Goal: Transaction & Acquisition: Subscribe to service/newsletter

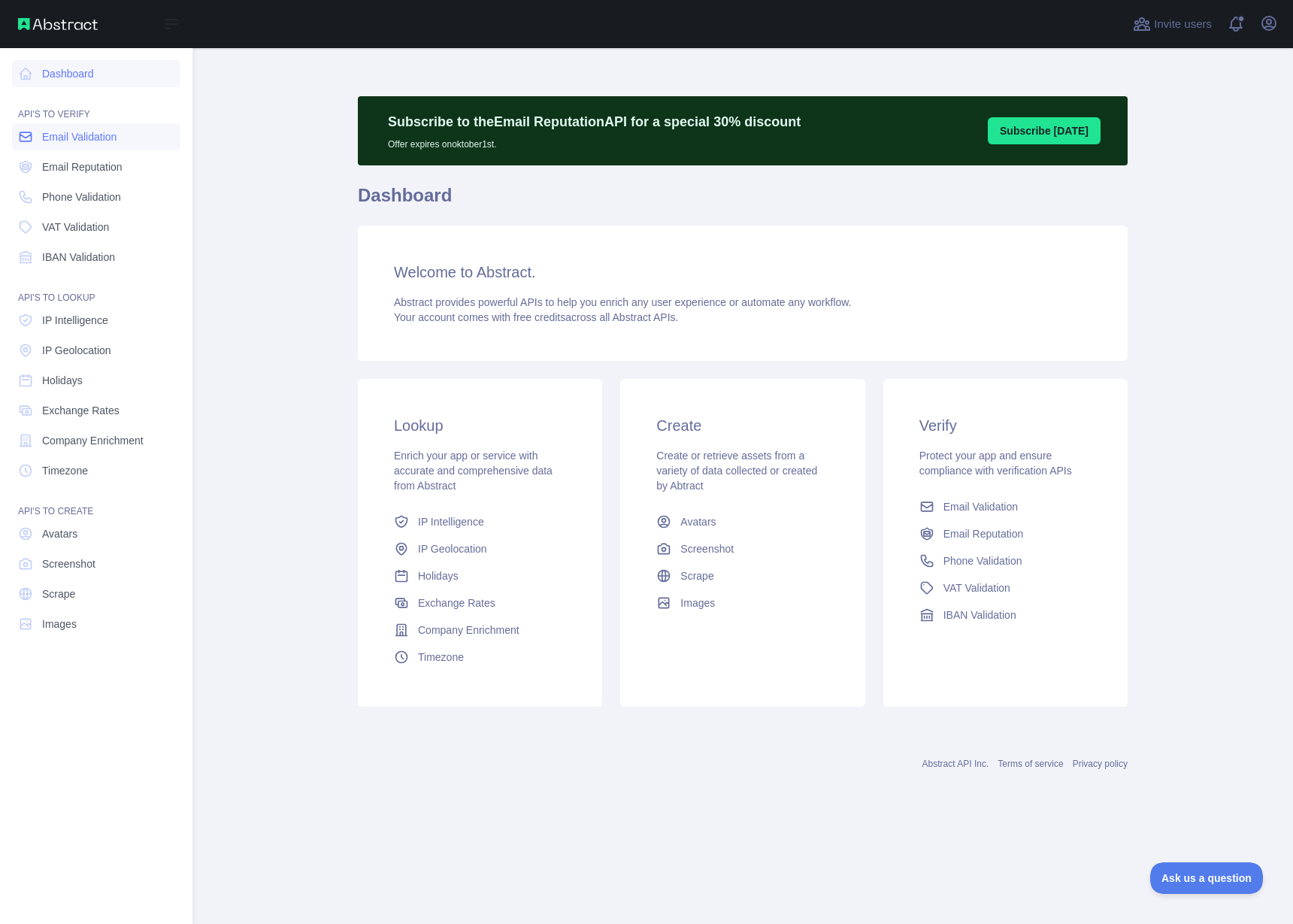
click at [59, 133] on span "Email Validation" at bounding box center [79, 136] width 75 height 15
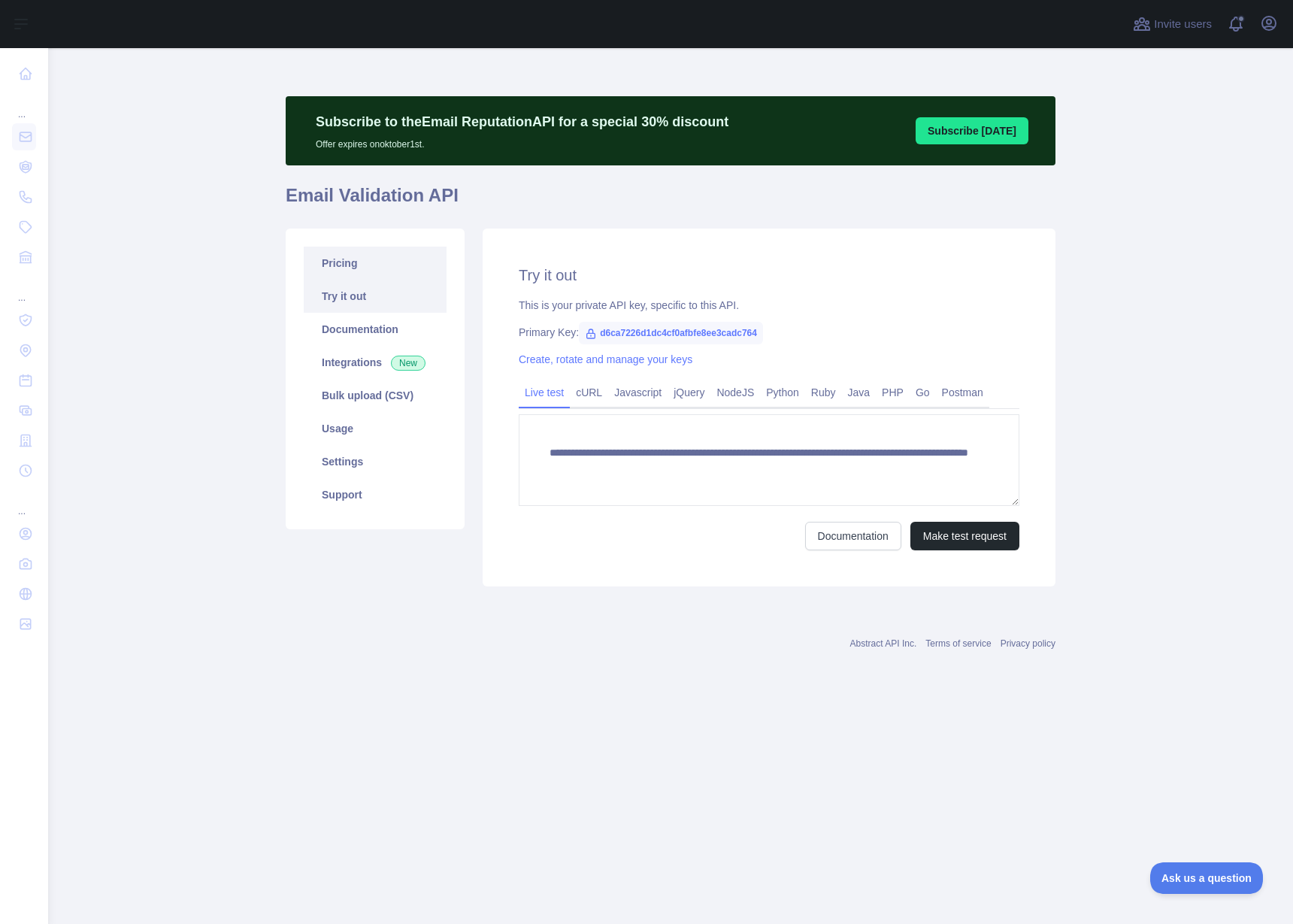
click at [319, 261] on link "Pricing" at bounding box center [375, 263] width 143 height 33
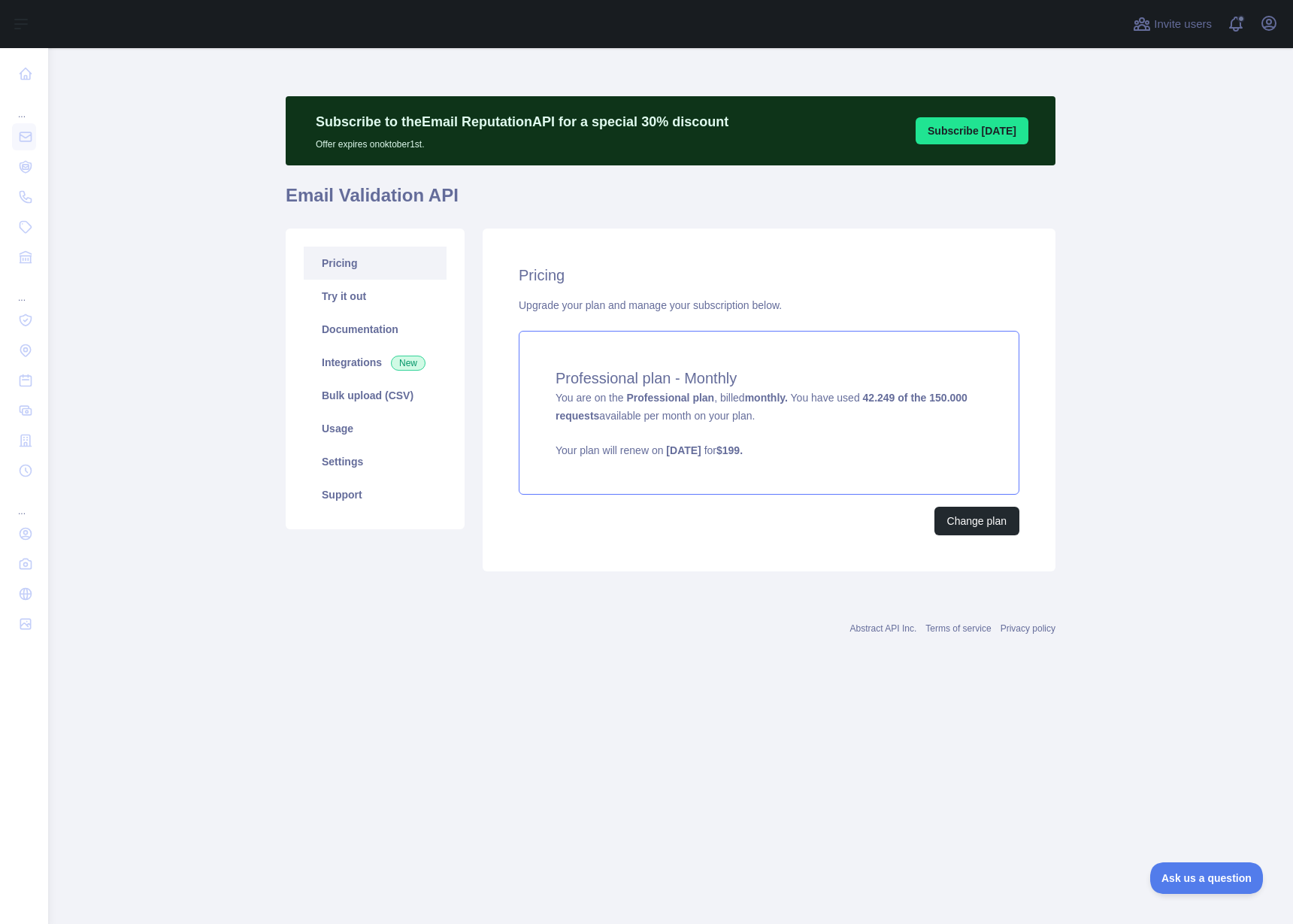
click at [869, 411] on div "Professional plan - Monthly You are on the Professional plan , billed monthly. …" at bounding box center [769, 413] width 501 height 164
click at [373, 424] on link "Usage" at bounding box center [375, 428] width 143 height 33
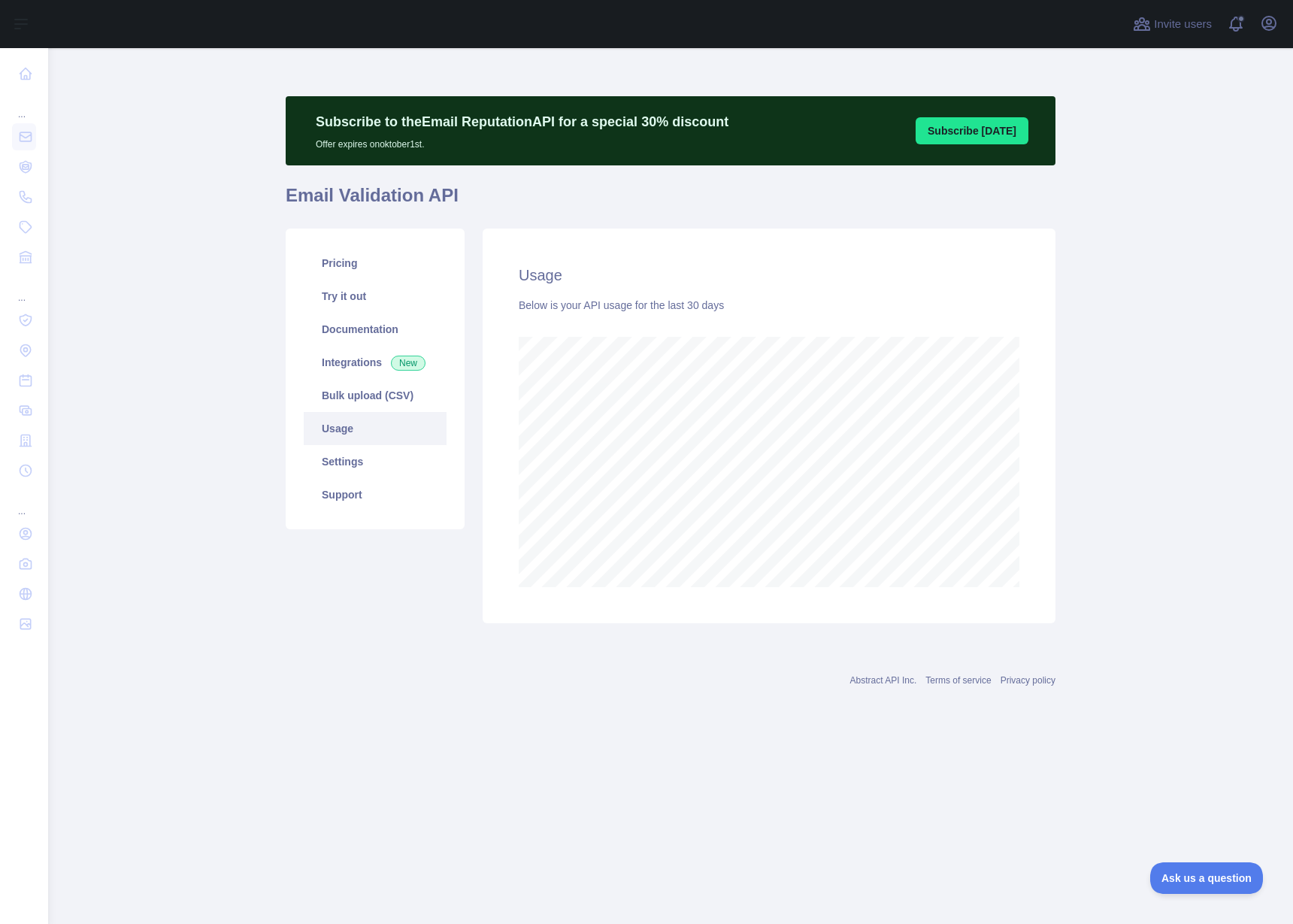
scroll to position [876, 1245]
click at [361, 265] on link "Pricing" at bounding box center [375, 263] width 143 height 33
